Goal: Obtain resource: Obtain resource

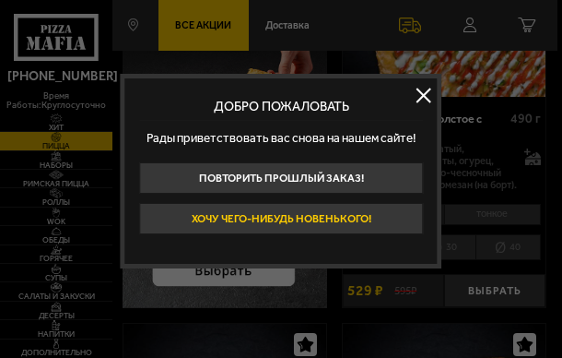
scroll to position [277, 0]
click at [278, 223] on button "Хочу чего-нибудь новенького!" at bounding box center [281, 218] width 284 height 31
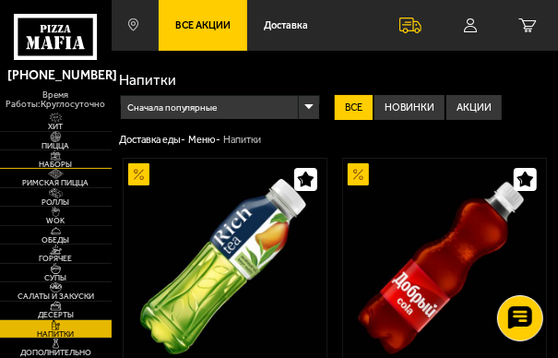
click at [56, 156] on img at bounding box center [55, 155] width 22 height 10
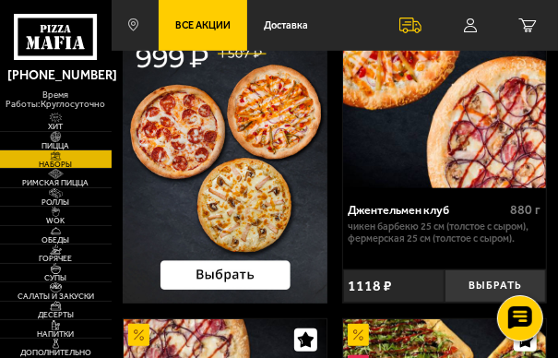
scroll to position [184, 0]
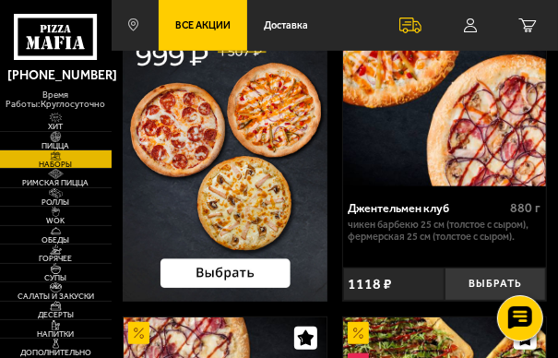
click at [253, 178] on img at bounding box center [225, 137] width 205 height 328
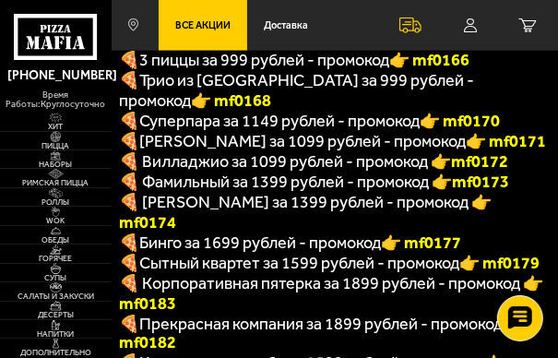
scroll to position [553, 0]
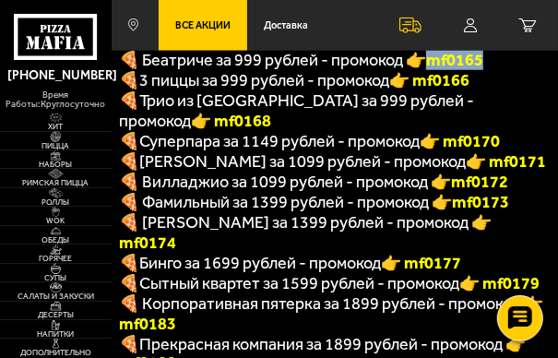
drag, startPoint x: 433, startPoint y: 70, endPoint x: 505, endPoint y: 64, distance: 72.2
click at [505, 64] on p "🍕 Беатриче за 999 рублей - промокод 👉 mf0165" at bounding box center [332, 60] width 427 height 20
click at [464, 63] on b "mf0165" at bounding box center [454, 60] width 57 height 20
drag, startPoint x: 429, startPoint y: 68, endPoint x: 482, endPoint y: 70, distance: 53.5
click at [482, 70] on span "🍕 Беатриче за 999 рублей - промокод 👉 mf0165" at bounding box center [301, 60] width 364 height 20
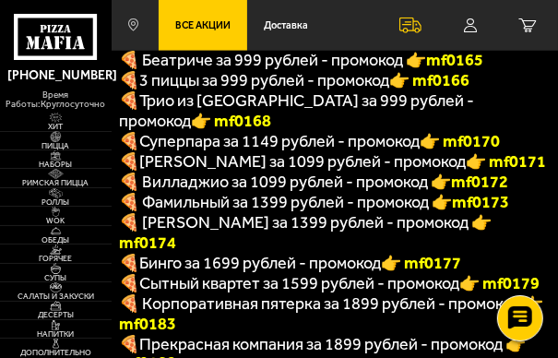
click at [498, 70] on p "🍕 Беатриче за 999 рублей - промокод 👉 mf0165" at bounding box center [332, 60] width 427 height 20
drag, startPoint x: 490, startPoint y: 69, endPoint x: 432, endPoint y: 74, distance: 58.3
click at [432, 70] on p "🍕 Беатриче за 999 рублей - промокод 👉 mf0165" at bounding box center [332, 60] width 427 height 20
copy b "mf0165"
